Goal: Book appointment/travel/reservation

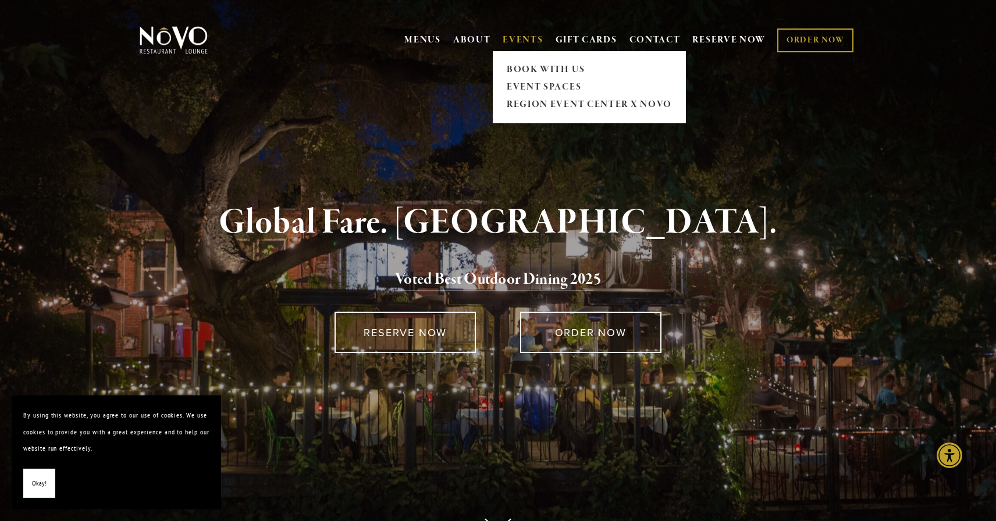
click at [521, 40] on link "EVENTS" at bounding box center [523, 40] width 40 height 12
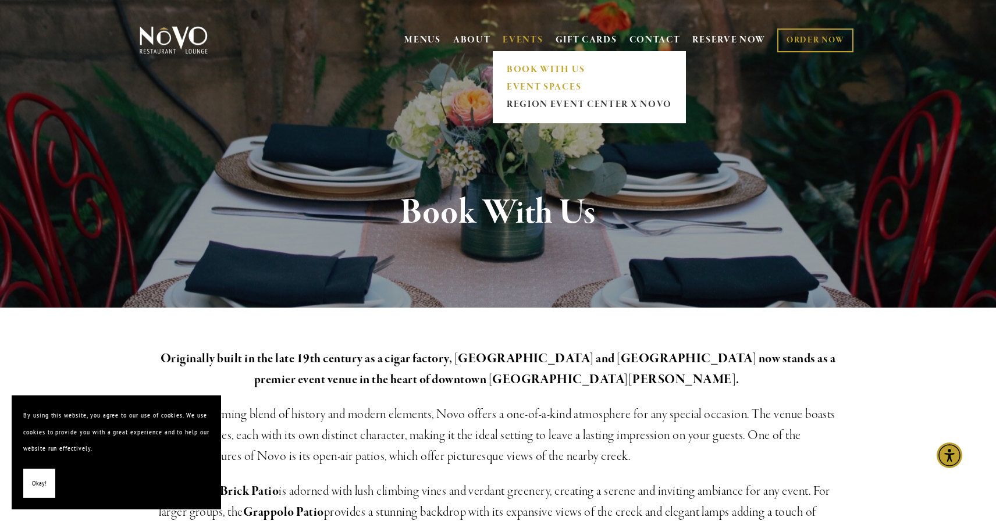
click at [539, 85] on link "EVENT SPACES" at bounding box center [589, 87] width 173 height 17
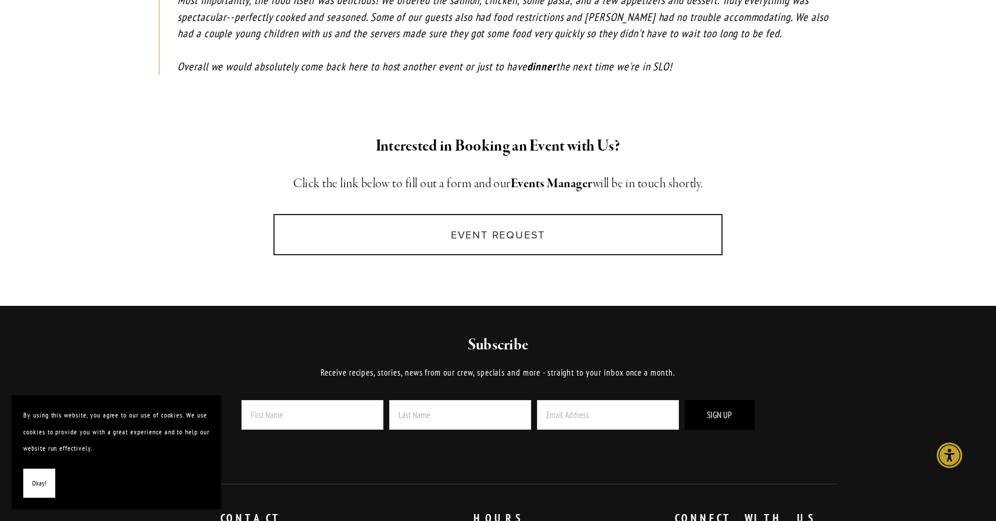
scroll to position [1727, 0]
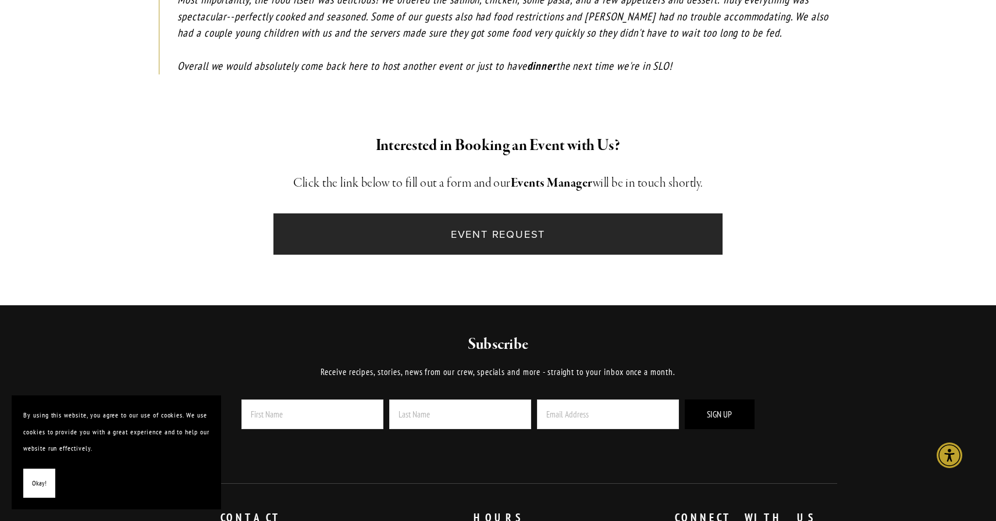
click at [500, 214] on link "Event Request" at bounding box center [497, 234] width 449 height 41
